Goal: Navigation & Orientation: Find specific page/section

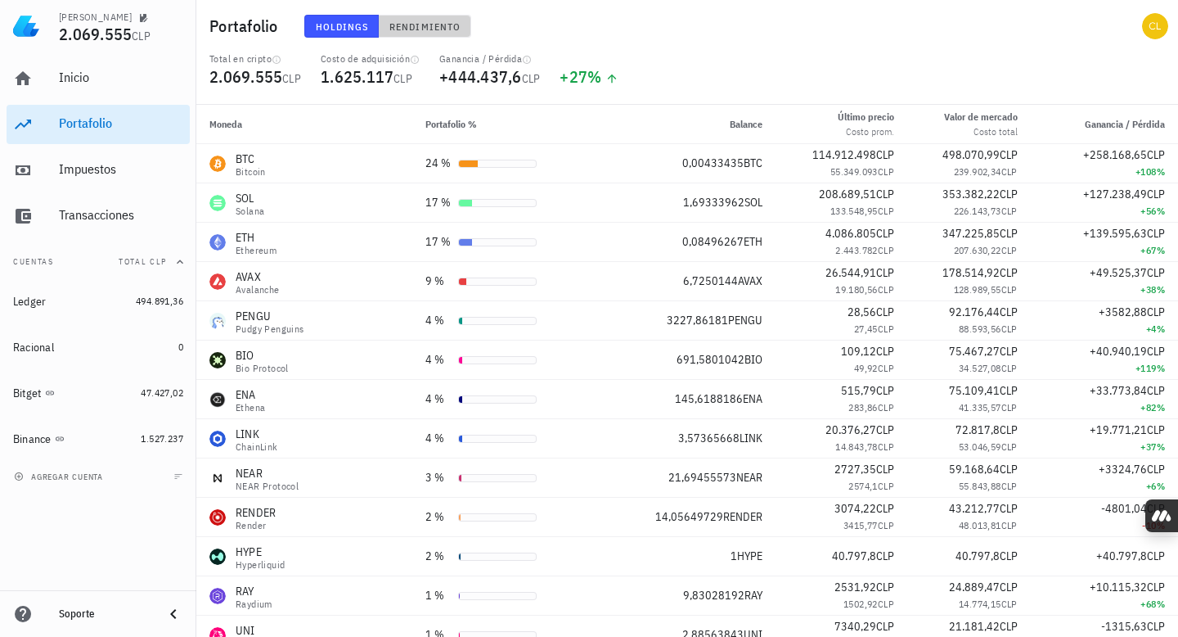
click at [421, 25] on span "Rendimiento" at bounding box center [425, 26] width 72 height 12
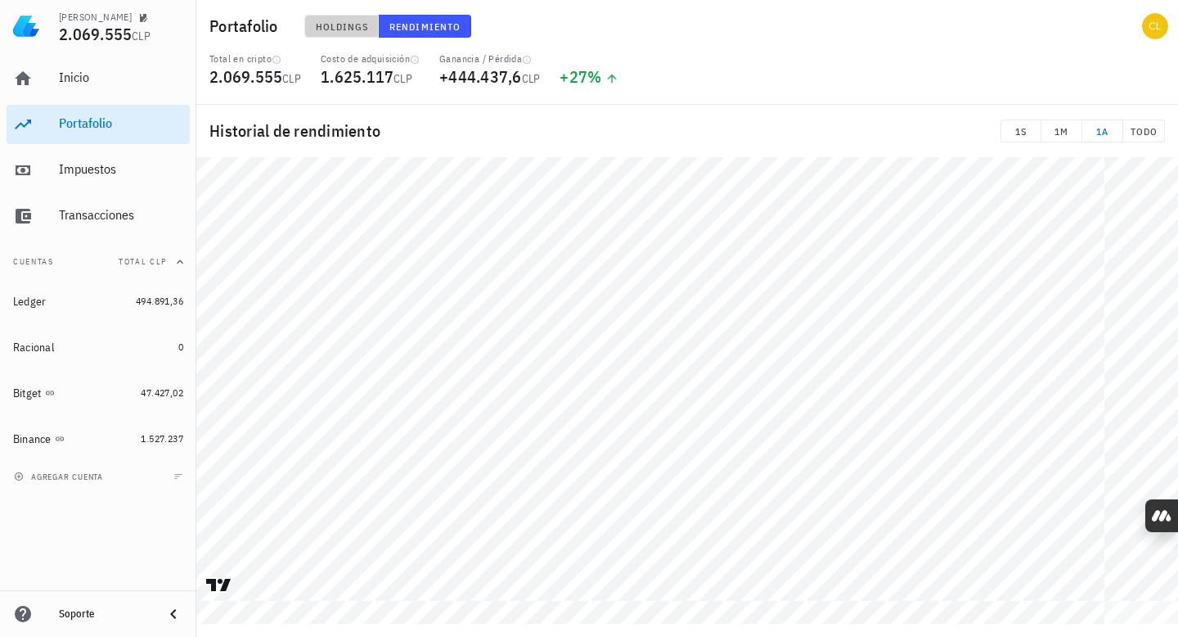
click at [352, 26] on span "Holdings" at bounding box center [342, 26] width 54 height 12
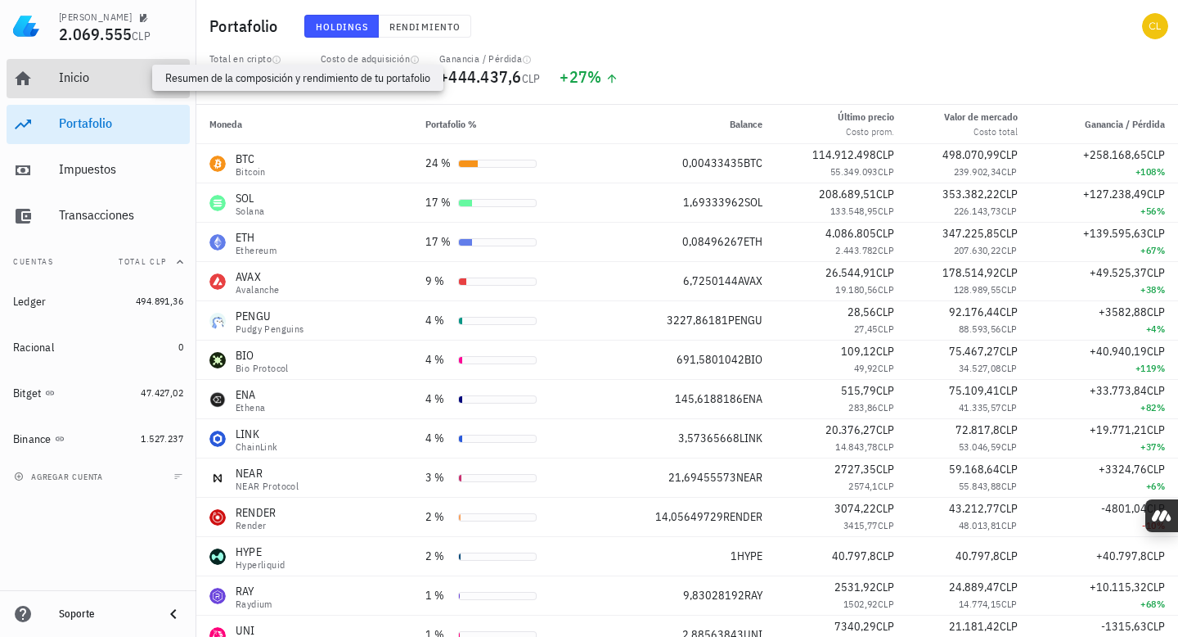
click at [164, 73] on div "Inicio" at bounding box center [121, 78] width 124 height 16
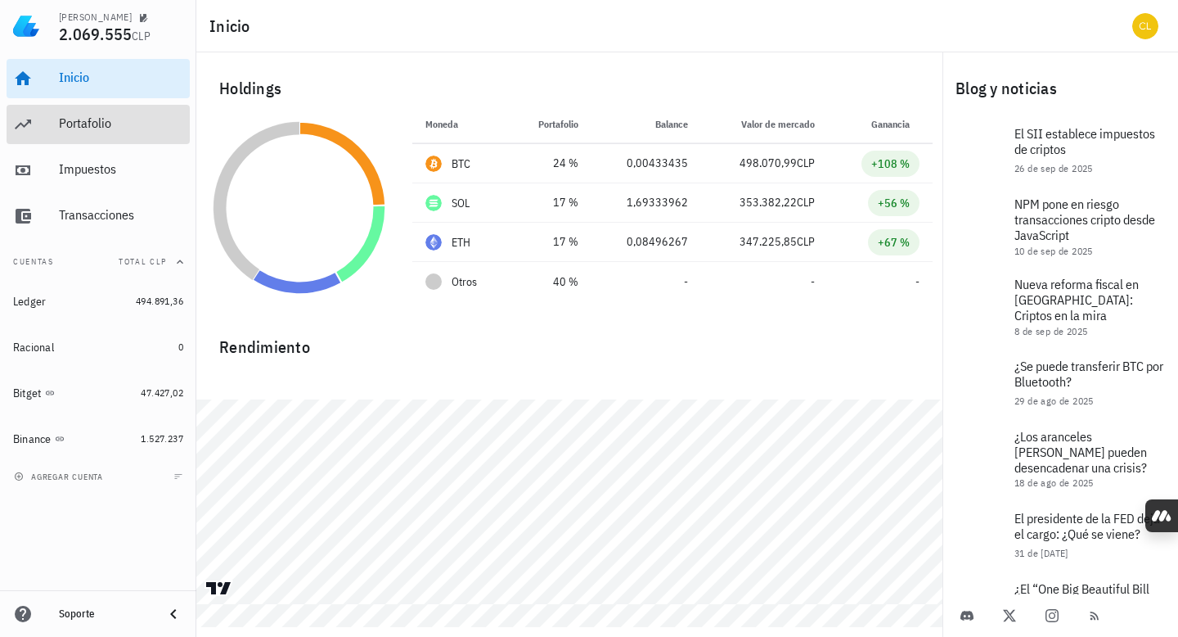
click at [128, 115] on div "Portafolio" at bounding box center [121, 124] width 124 height 37
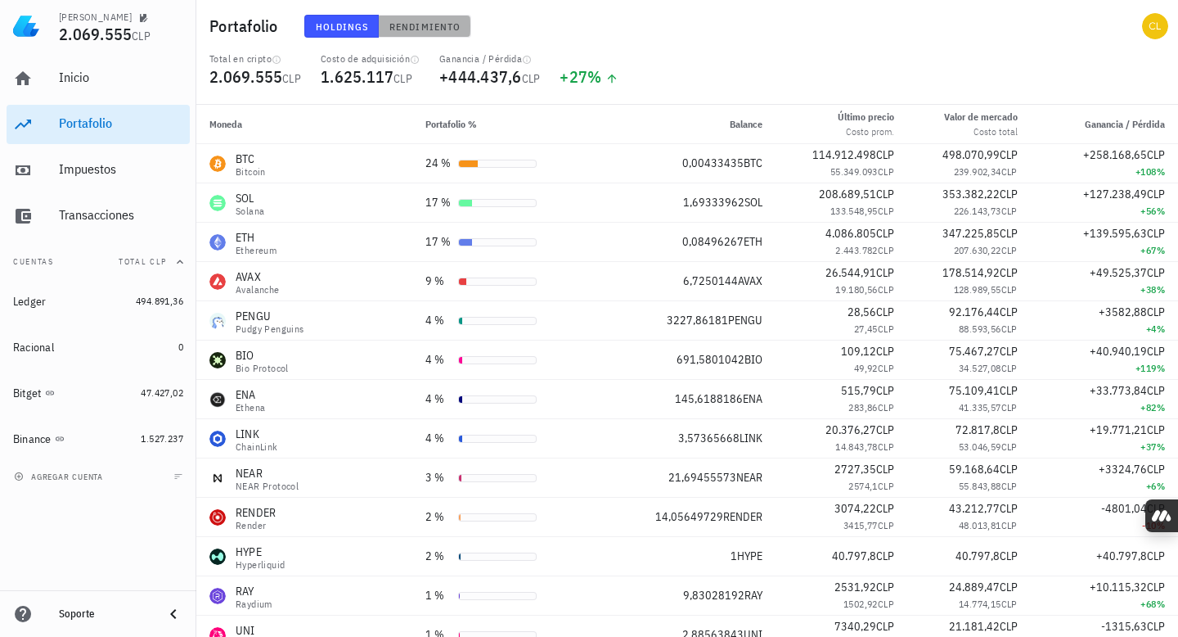
click at [420, 27] on span "Rendimiento" at bounding box center [425, 26] width 72 height 12
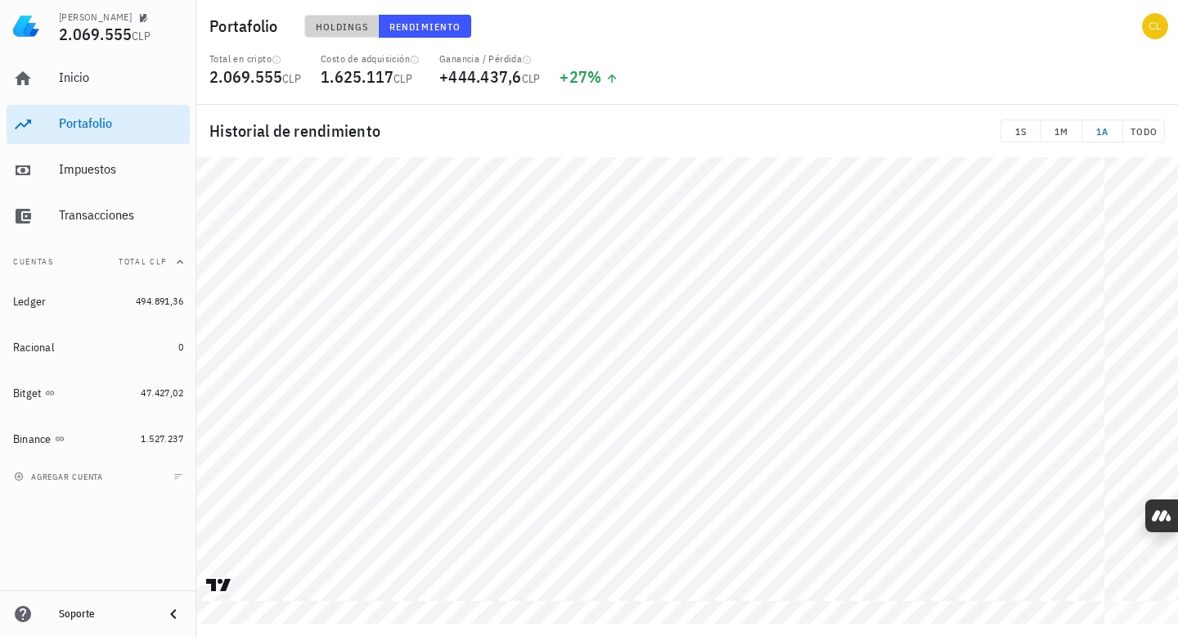
click at [349, 25] on span "Holdings" at bounding box center [342, 26] width 54 height 12
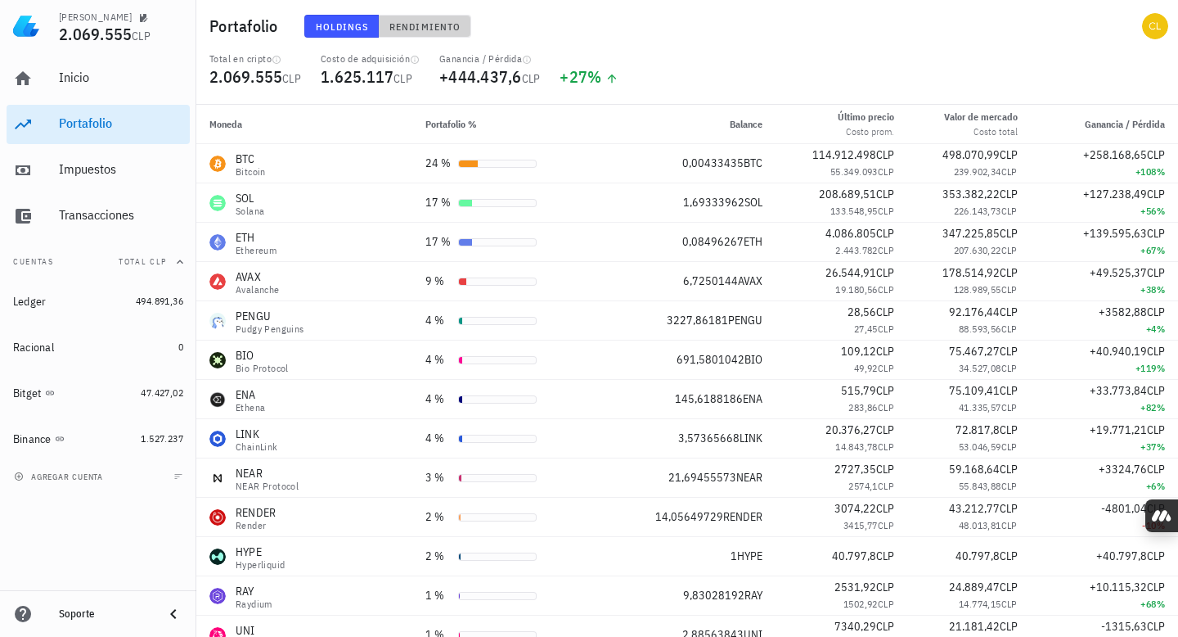
click at [430, 23] on span "Rendimiento" at bounding box center [425, 26] width 72 height 12
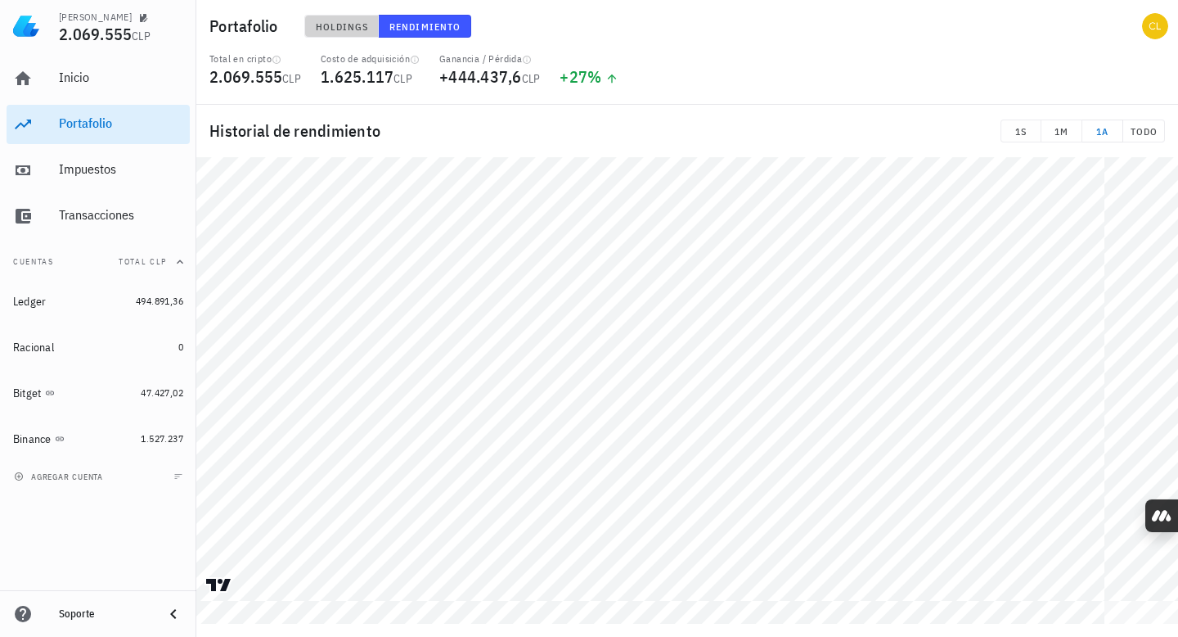
click at [354, 28] on span "Holdings" at bounding box center [342, 26] width 54 height 12
